Goal: Connect with others: Connect with others

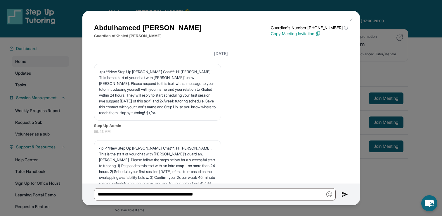
scroll to position [42, 0]
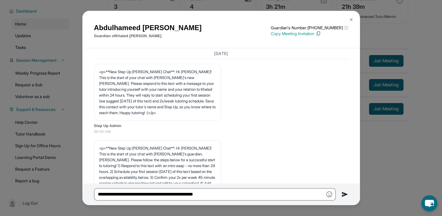
click at [61, 56] on div "[PERSON_NAME] Guardian of [PERSON_NAME] Guardian's Number: [PHONE_NUMBER] ⓘ Thi…" at bounding box center [221, 108] width 442 height 216
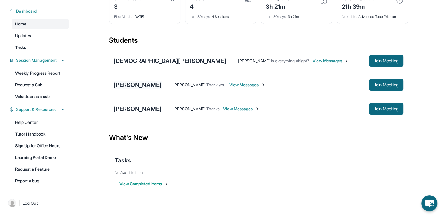
click at [141, 82] on div "[PERSON_NAME]" at bounding box center [138, 85] width 48 height 8
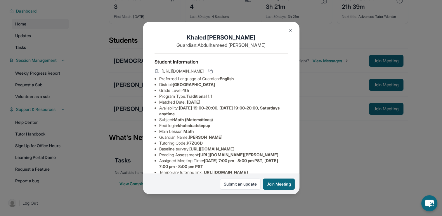
click at [310, 128] on div "[PERSON_NAME] Guardian: [PERSON_NAME] Student Information [URL][DOMAIN_NAME] Pr…" at bounding box center [221, 108] width 442 height 216
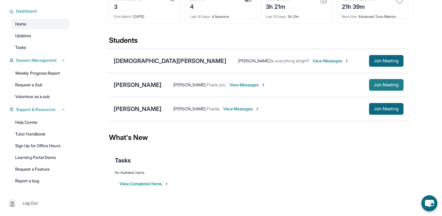
click at [373, 88] on button "Join Meeting" at bounding box center [386, 85] width 35 height 12
click at [242, 86] on span "View Messages" at bounding box center [247, 85] width 37 height 6
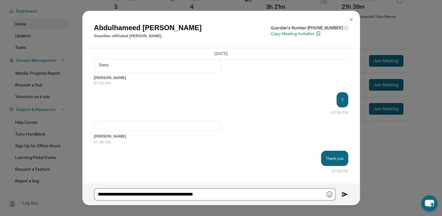
scroll to position [2319, 0]
click at [398, 163] on div "[PERSON_NAME] Guardian of [PERSON_NAME] Guardian's Number: [PHONE_NUMBER] ⓘ Thi…" at bounding box center [221, 108] width 442 height 216
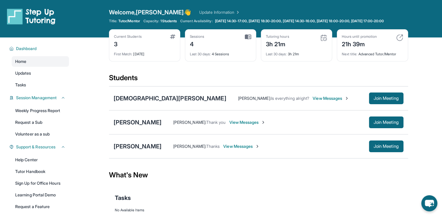
drag, startPoint x: 0, startPoint y: 0, endPoint x: 333, endPoint y: 56, distance: 337.9
drag, startPoint x: 333, startPoint y: 56, endPoint x: 156, endPoint y: 81, distance: 178.7
click at [156, 81] on div "Students" at bounding box center [258, 79] width 299 height 13
